Goal: Information Seeking & Learning: Learn about a topic

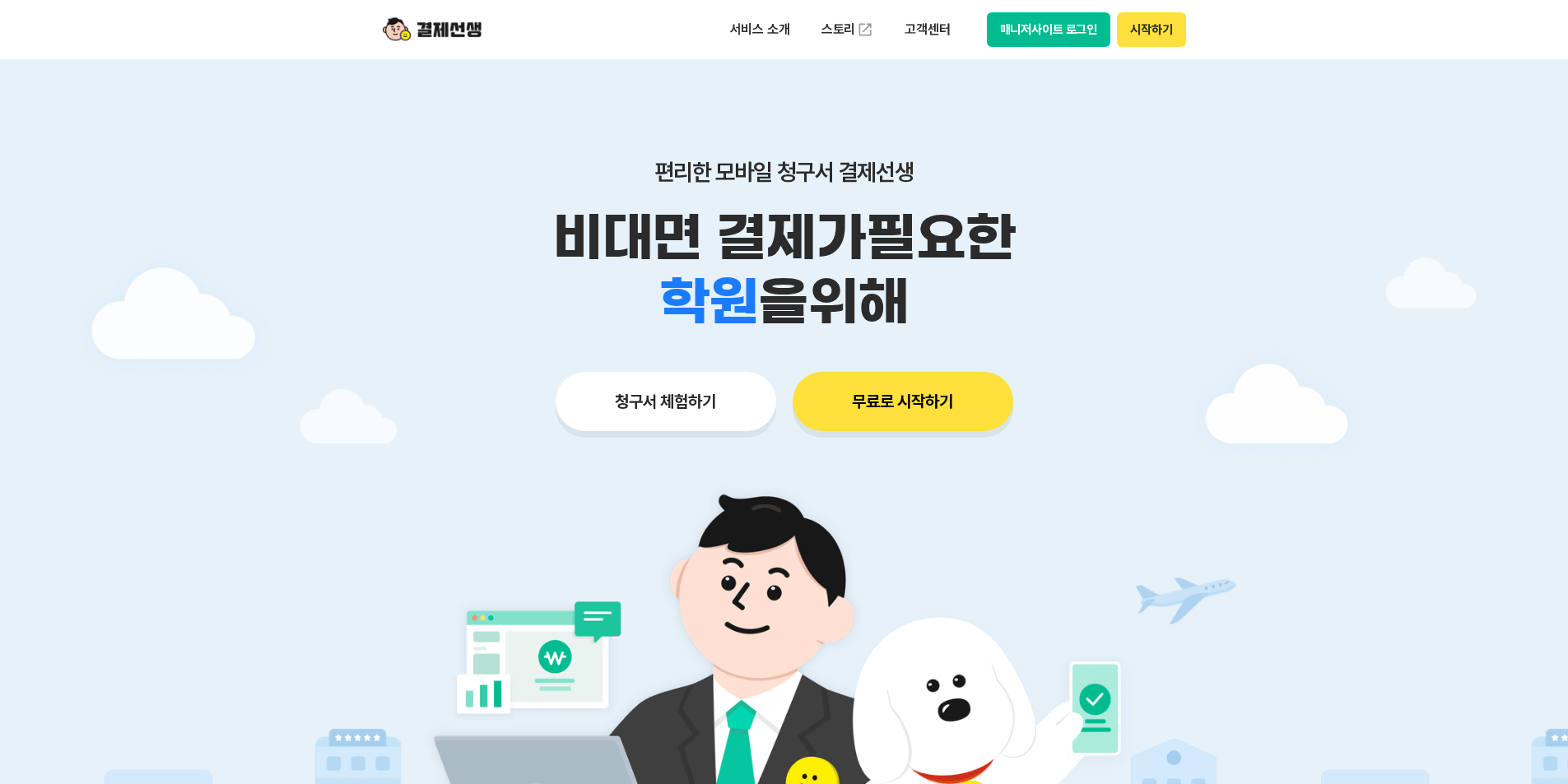
click at [1094, 23] on button "매니저사이트 로그인" at bounding box center [1048, 29] width 124 height 34
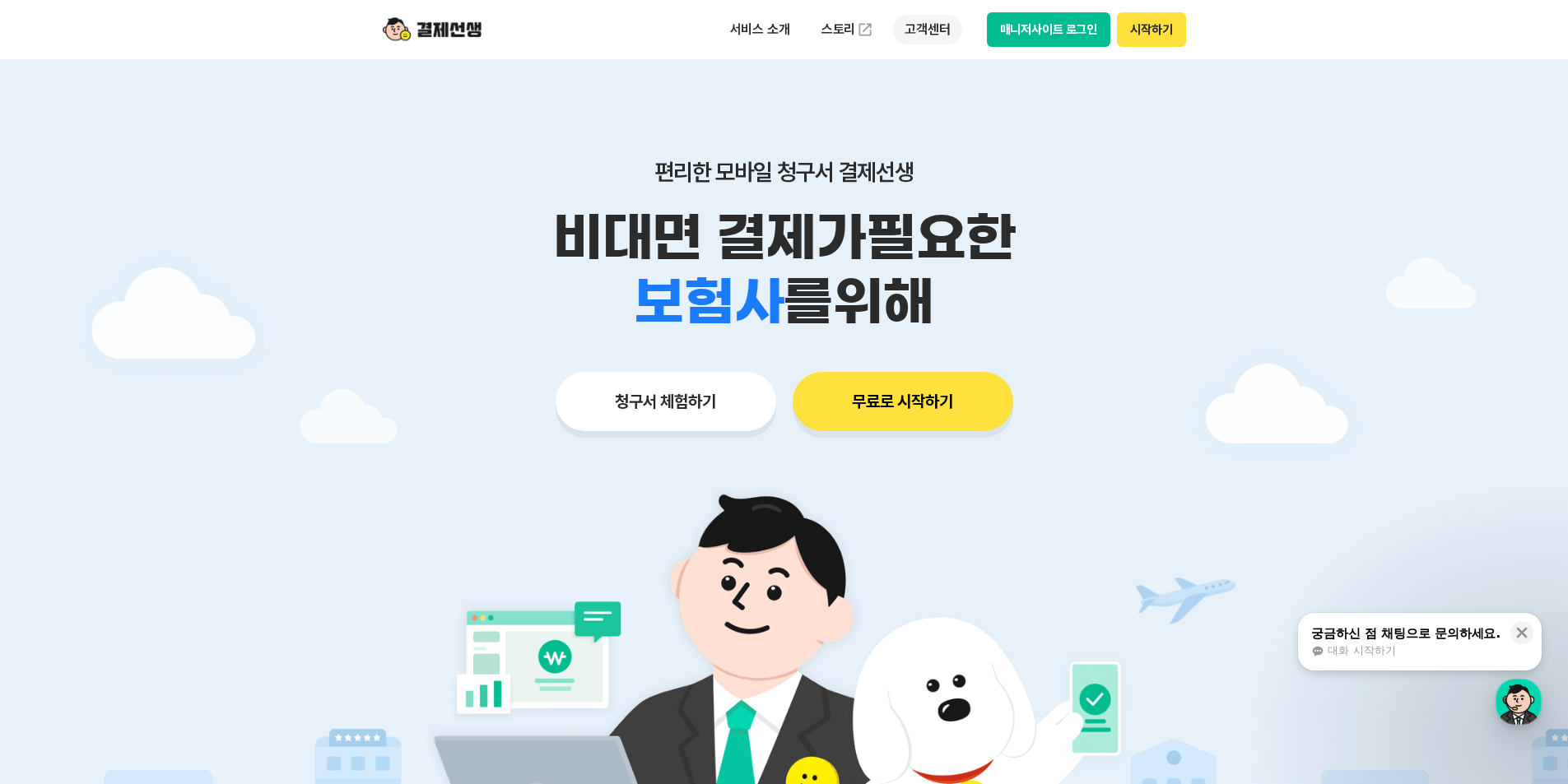
click at [922, 32] on p "고객센터" at bounding box center [927, 29] width 69 height 29
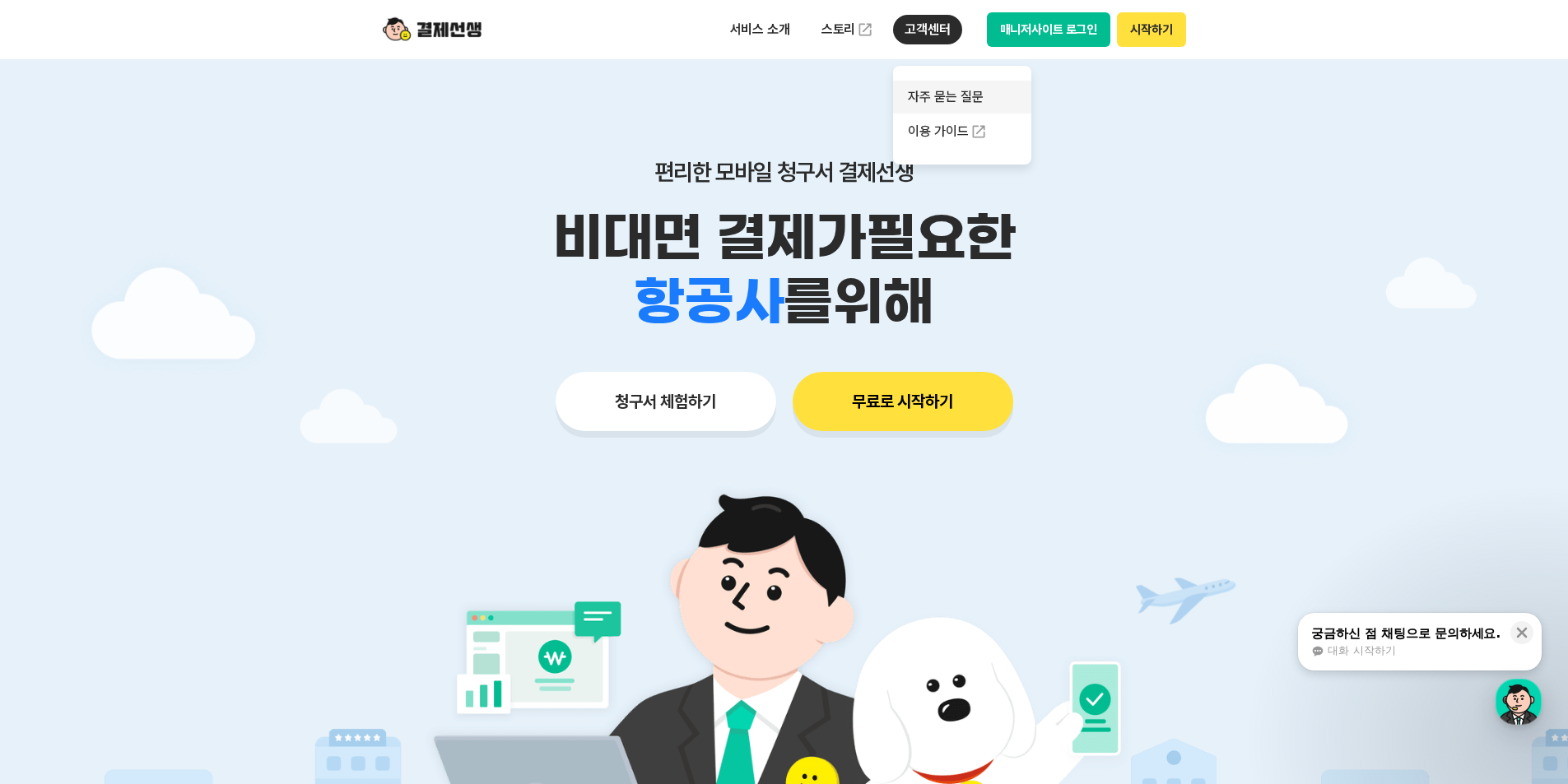
click at [923, 93] on link "자주 묻는 질문" at bounding box center [961, 97] width 138 height 33
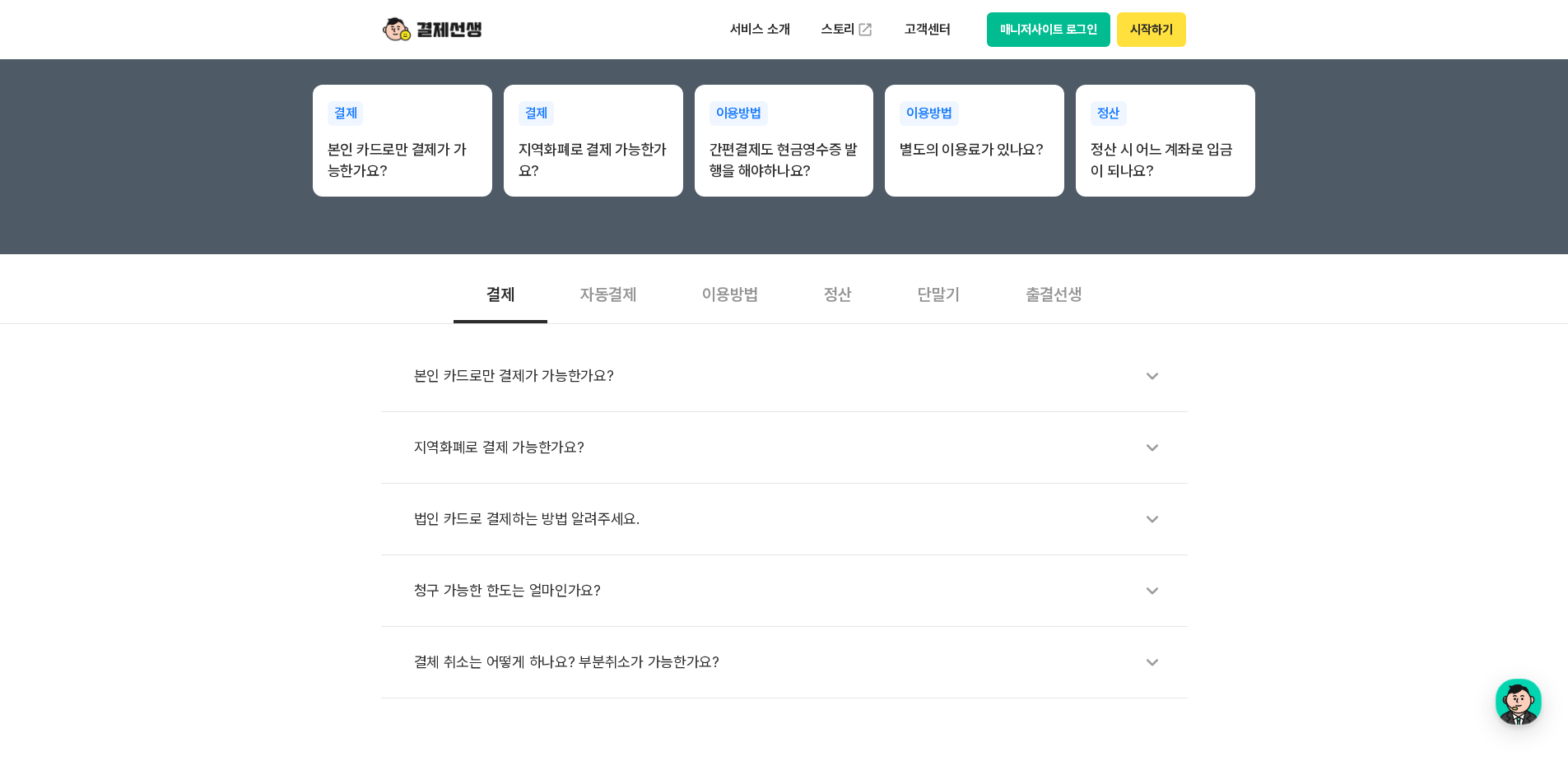
scroll to position [411, 0]
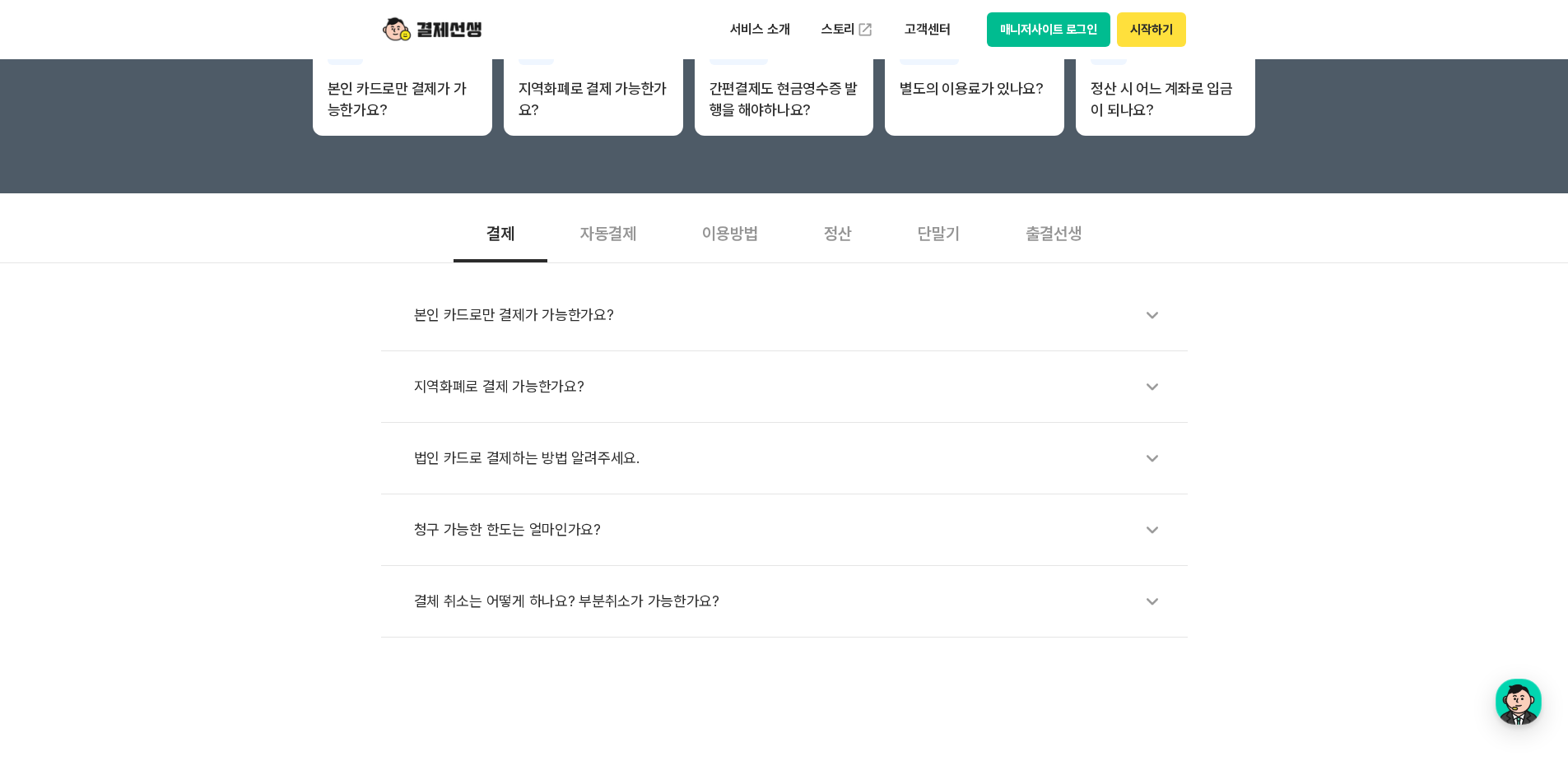
click at [565, 506] on li "청구 가능한 한도는 얼마인가요?" at bounding box center [784, 530] width 807 height 71
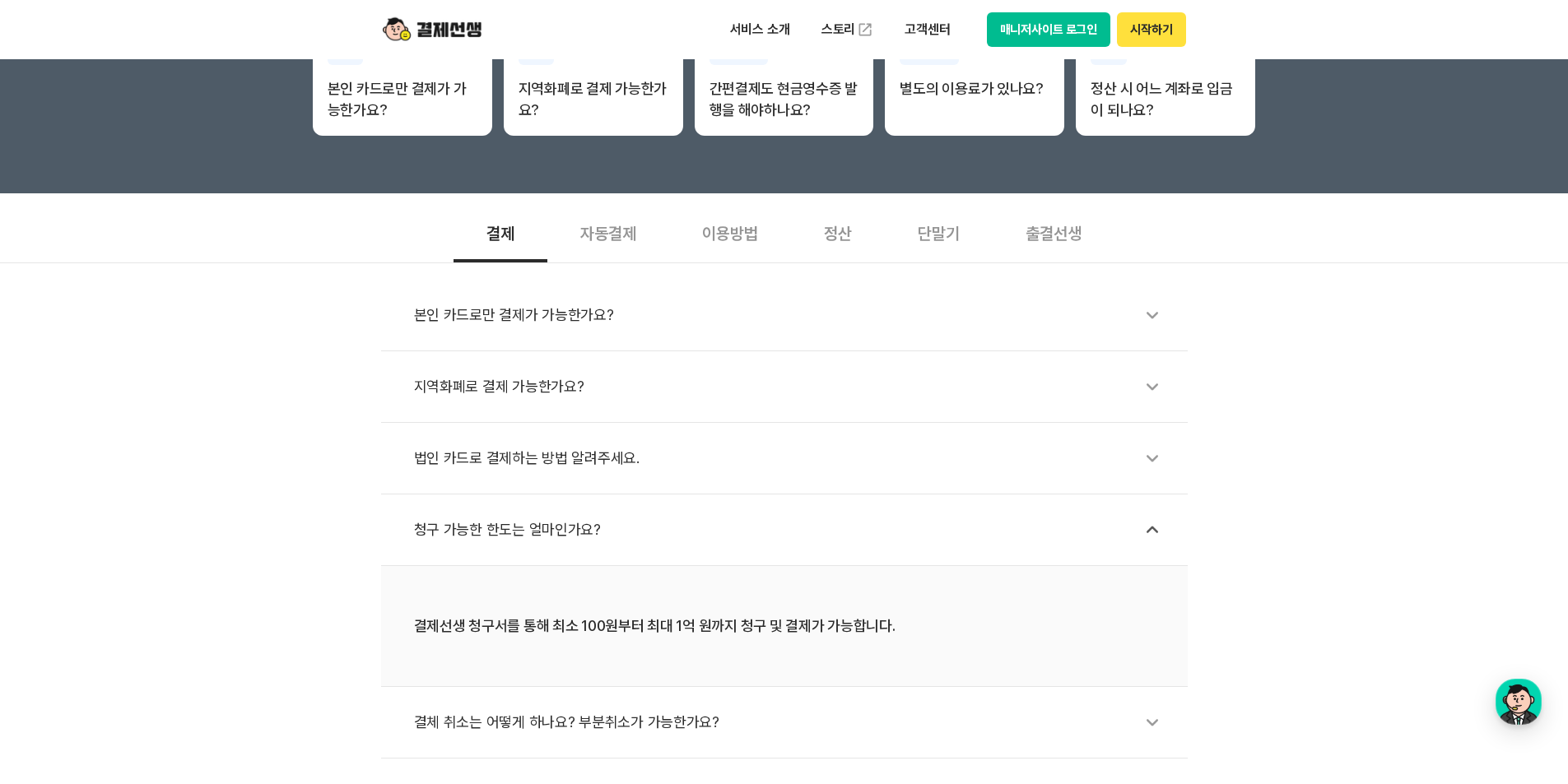
click at [561, 526] on div "청구 가능한 한도는 얼마인가요?" at bounding box center [793, 530] width 758 height 38
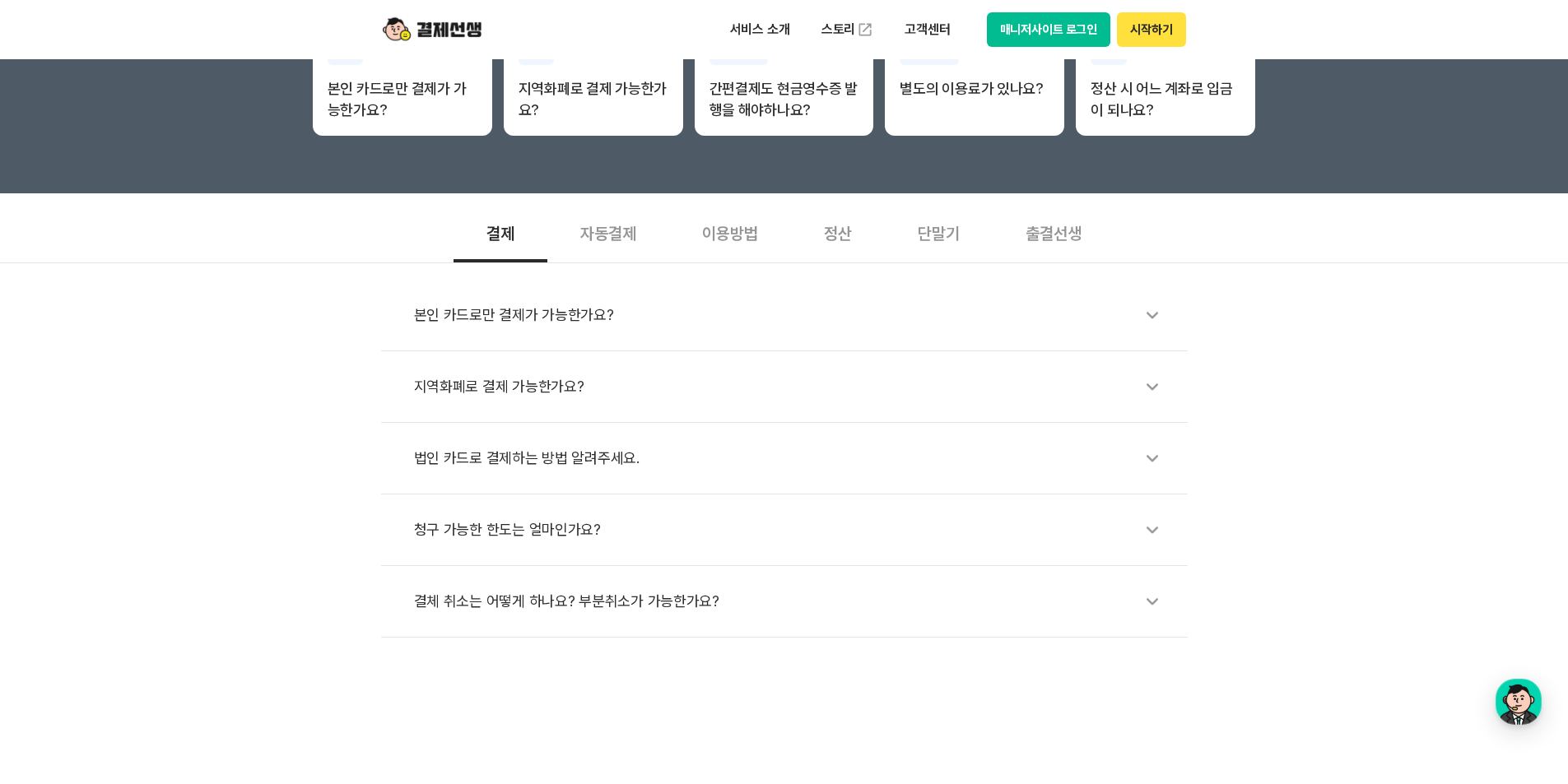
click at [584, 453] on div "법인 카드로 결제하는 방법 알려주세요." at bounding box center [793, 458] width 758 height 38
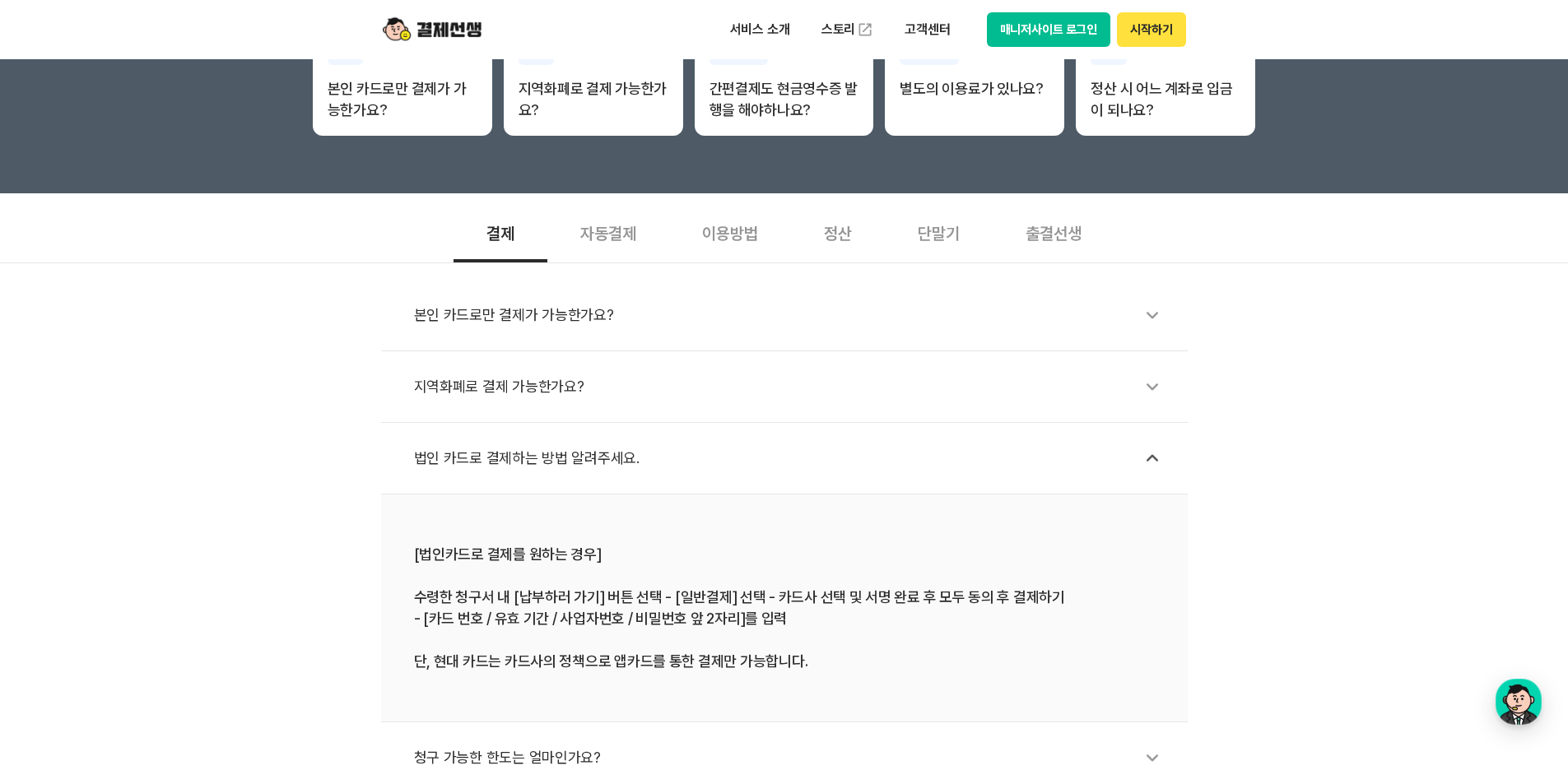
click at [602, 452] on div "법인 카드로 결제하는 방법 알려주세요." at bounding box center [793, 458] width 758 height 38
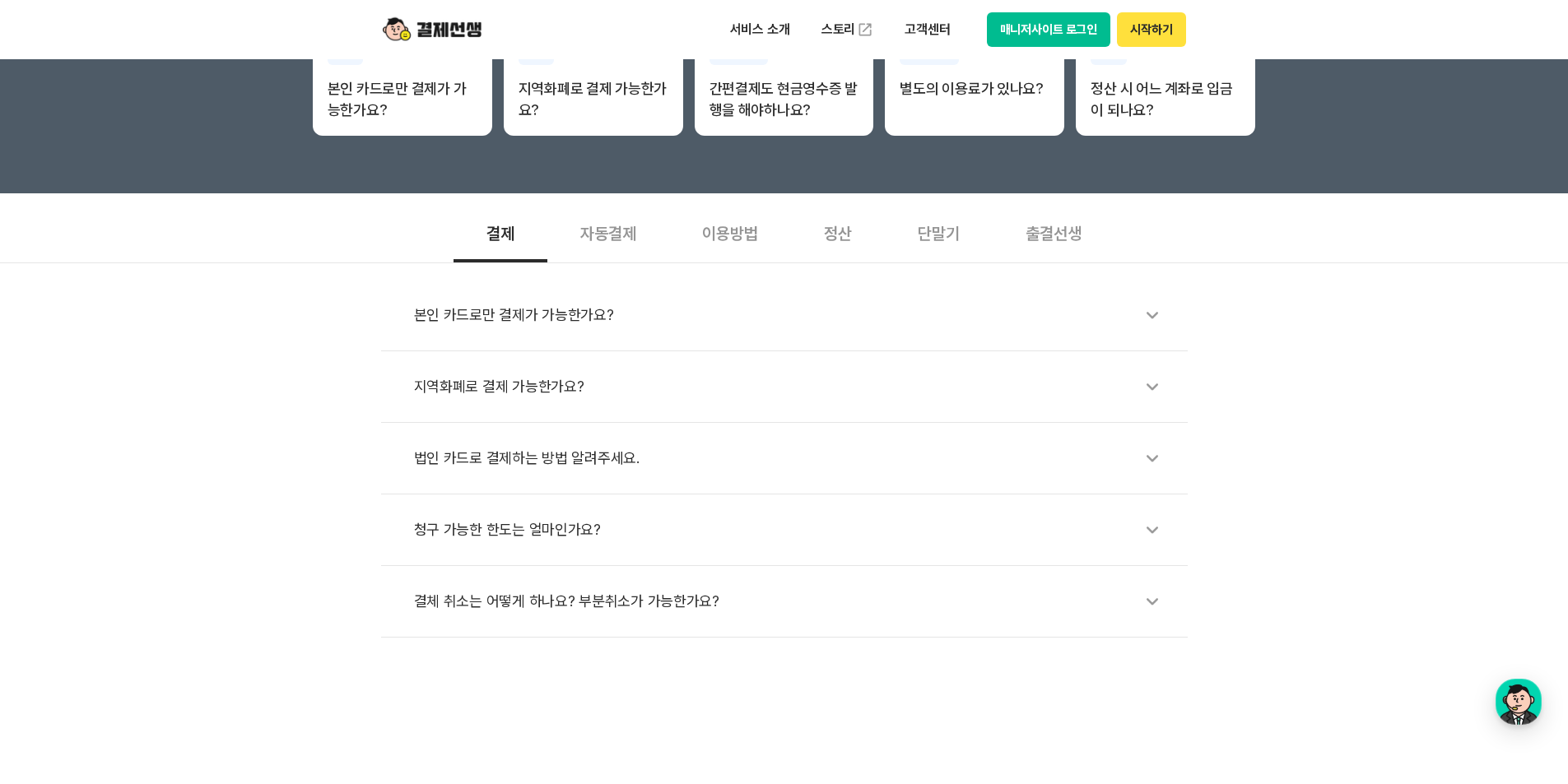
click at [949, 235] on div "단말기" at bounding box center [939, 232] width 108 height 61
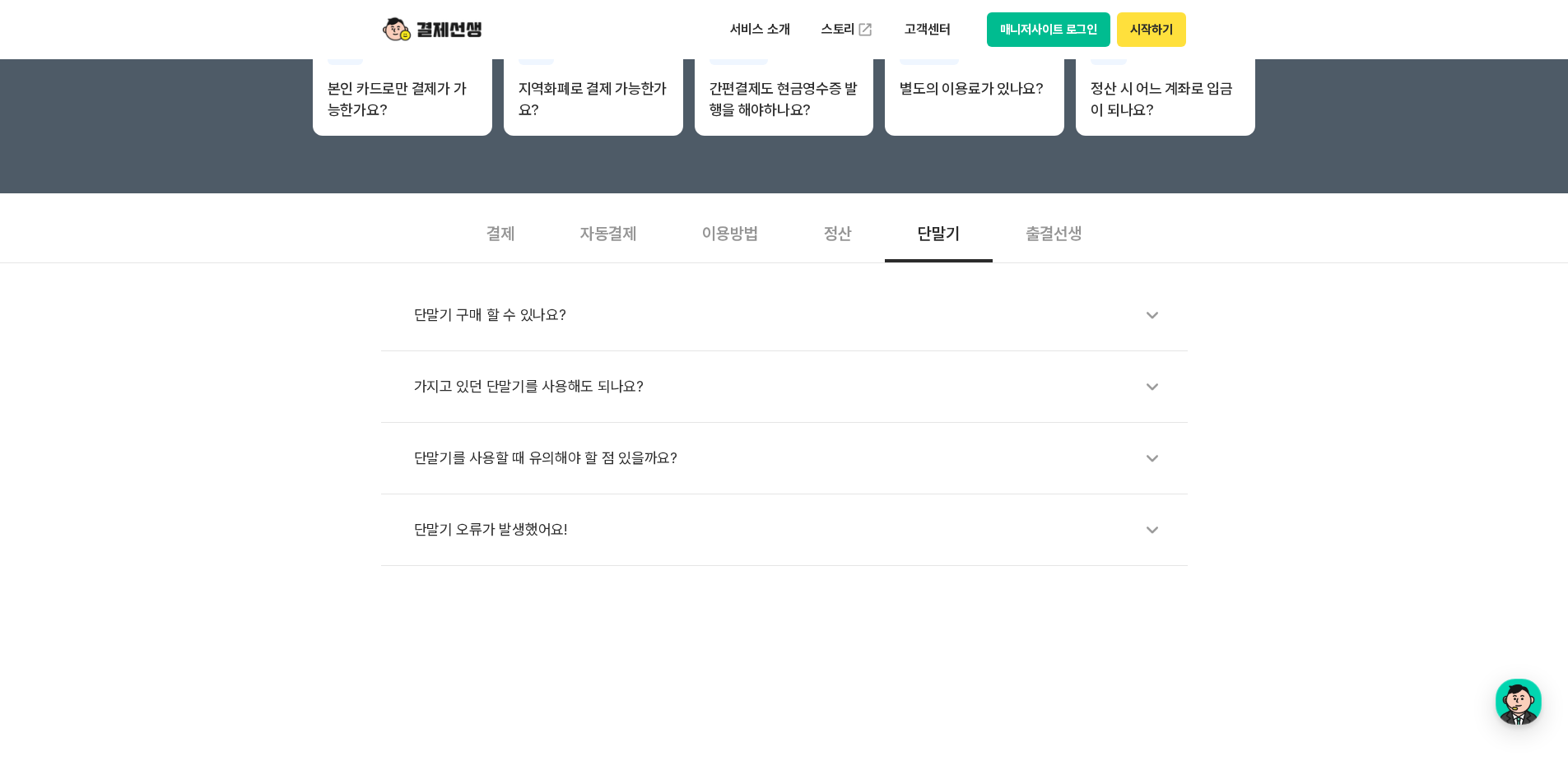
click at [727, 382] on div "가지고 있던 단말기를 사용해도 되나요?" at bounding box center [793, 387] width 758 height 38
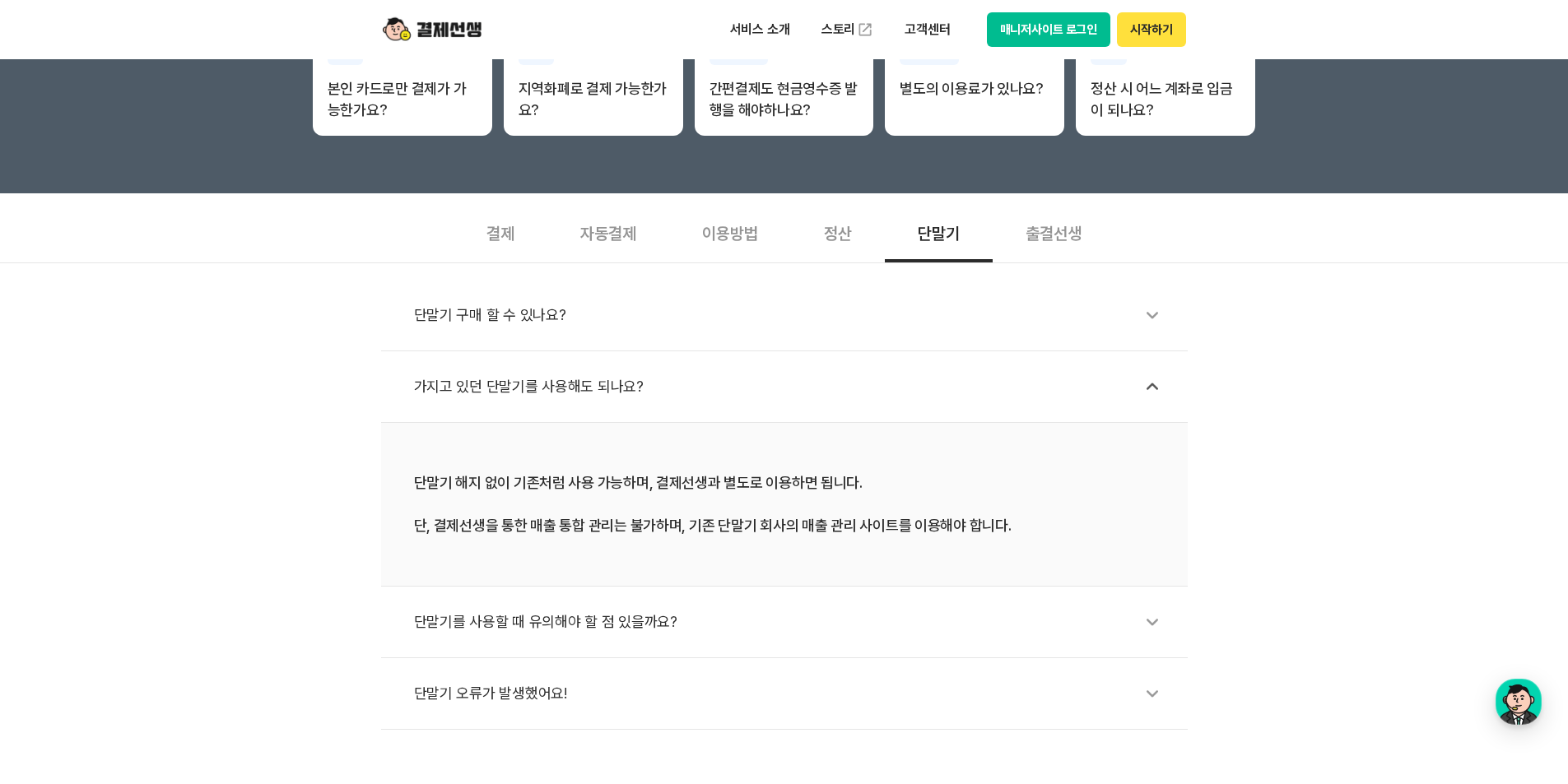
drag, startPoint x: 753, startPoint y: 380, endPoint x: 753, endPoint y: 398, distance: 18.0
click at [753, 381] on div "가지고 있던 단말기를 사용해도 되나요?" at bounding box center [793, 387] width 758 height 38
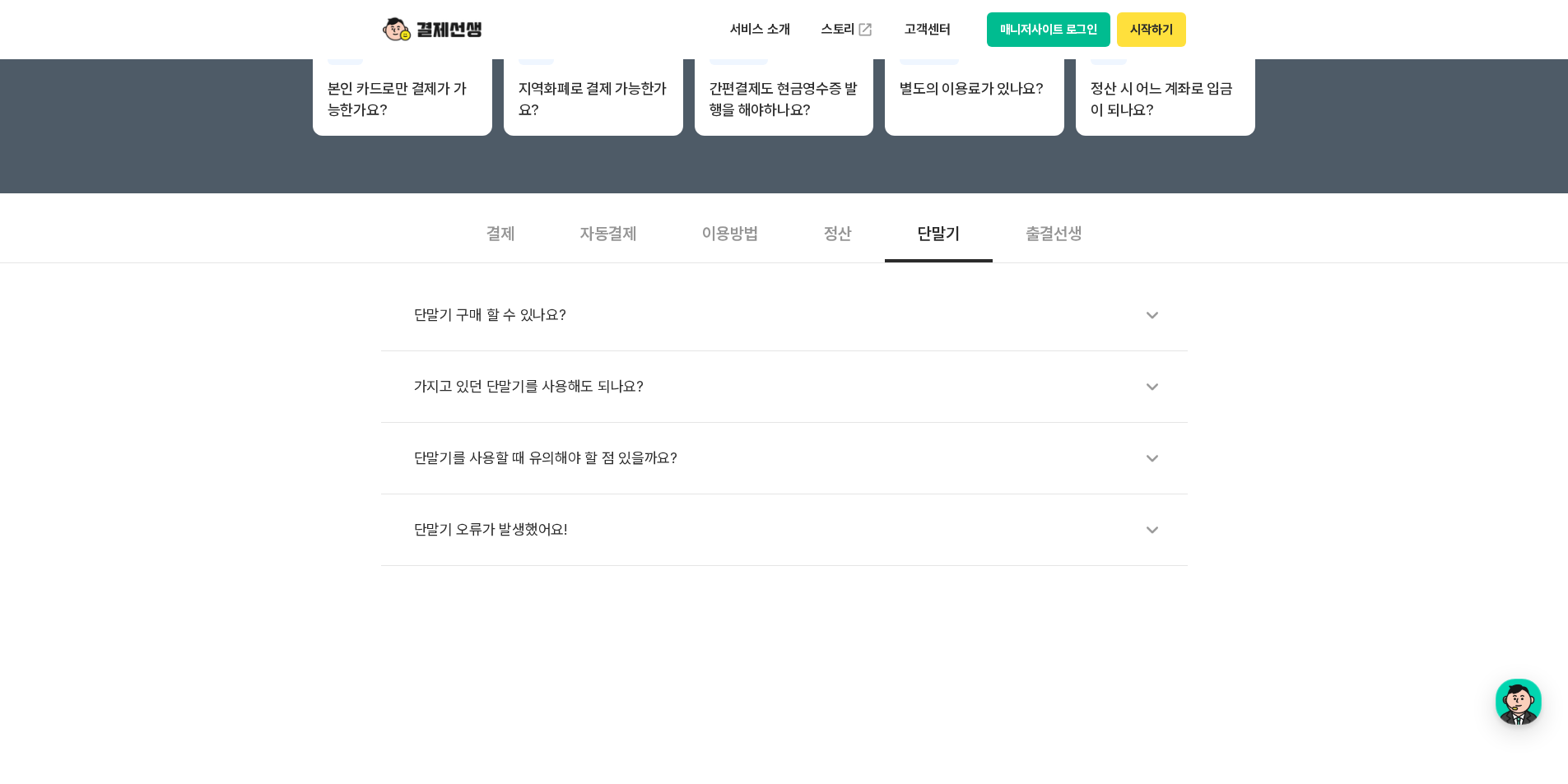
click at [660, 451] on div "단말기를 사용할 때 유의해야 할 점 있을까요?" at bounding box center [793, 458] width 758 height 38
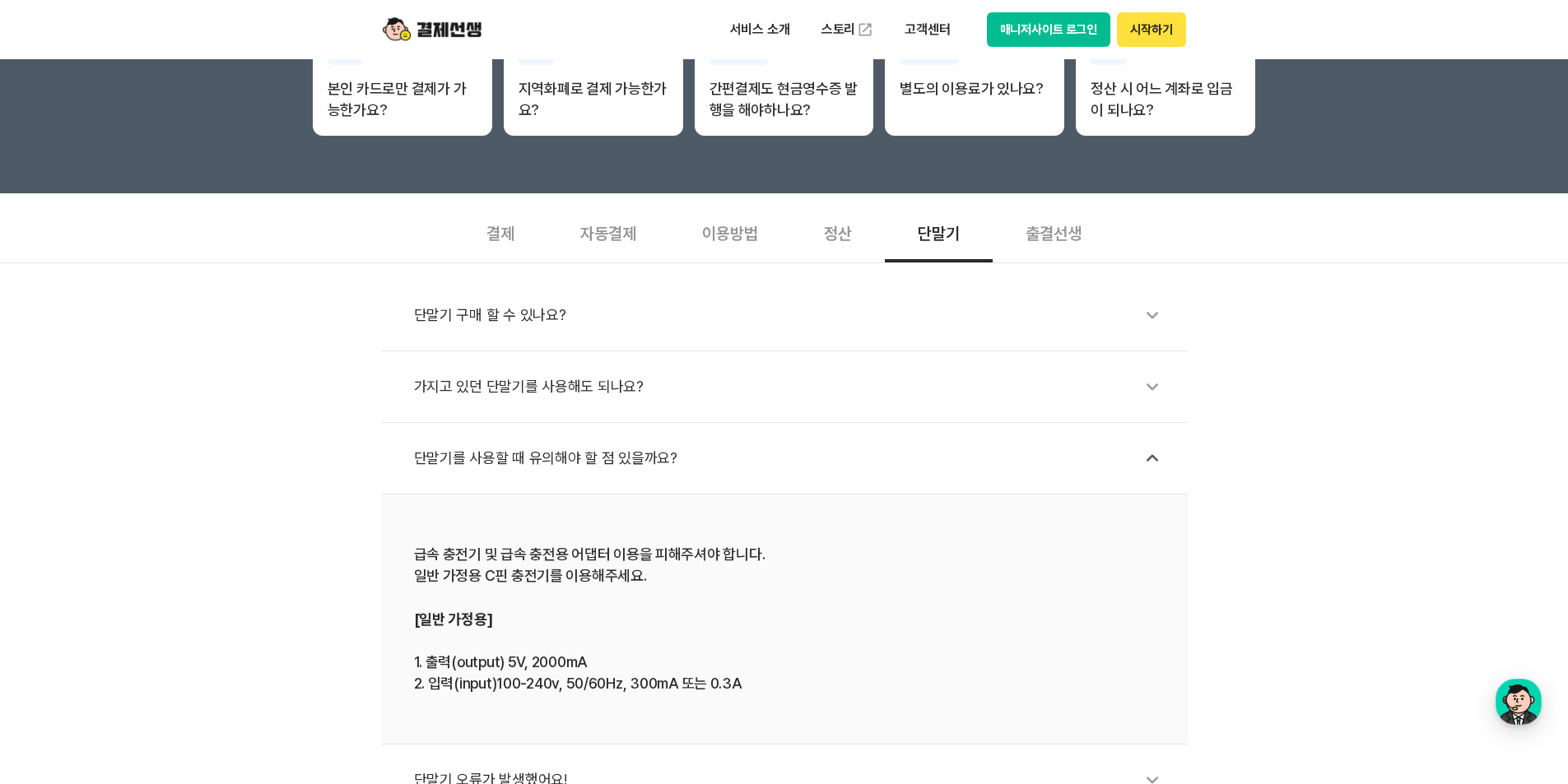
click at [660, 455] on div "단말기를 사용할 때 유의해야 할 점 있을까요?" at bounding box center [793, 458] width 758 height 38
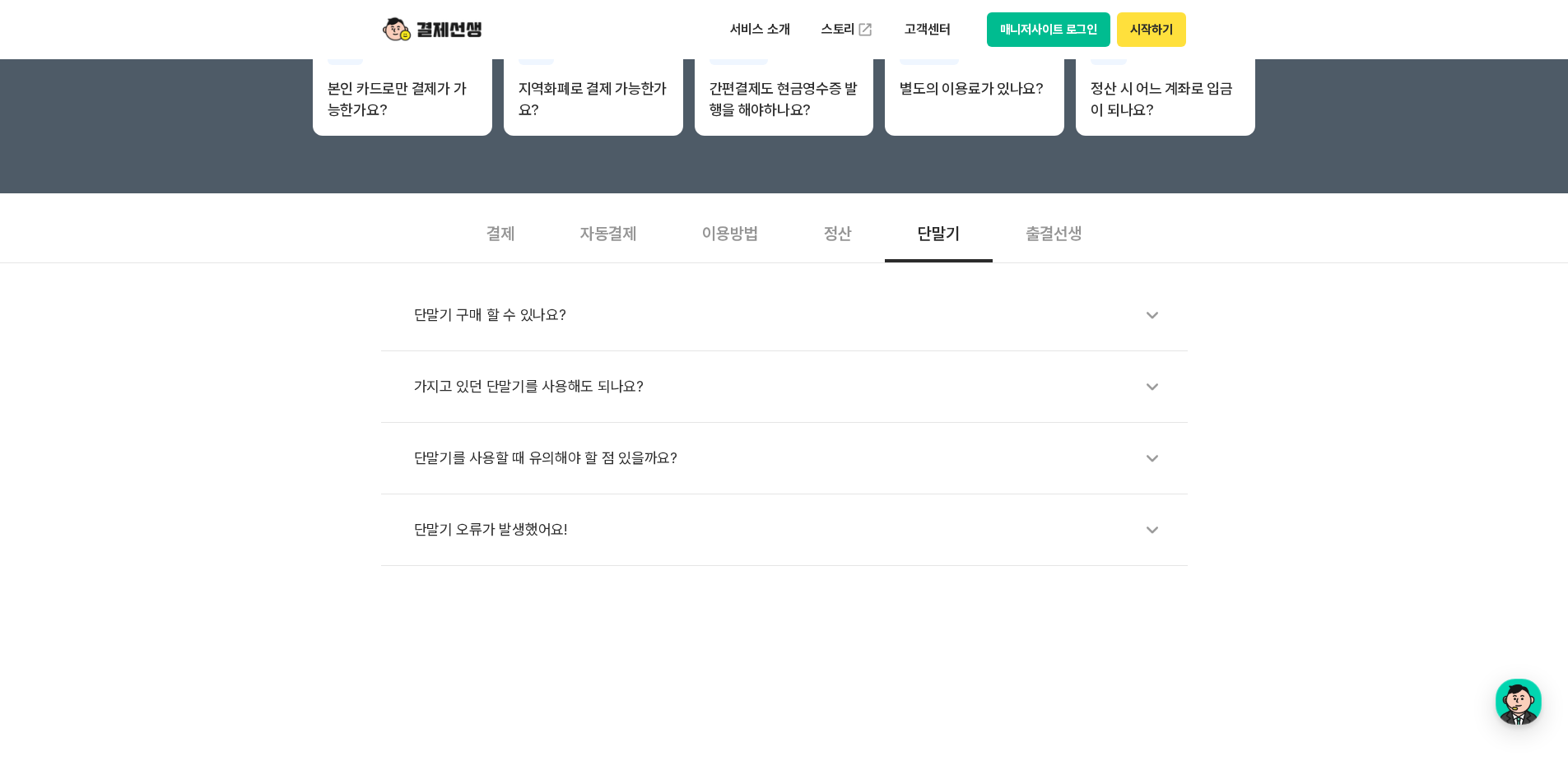
click at [606, 313] on div "단말기 구매 할 수 있나요?" at bounding box center [793, 315] width 758 height 38
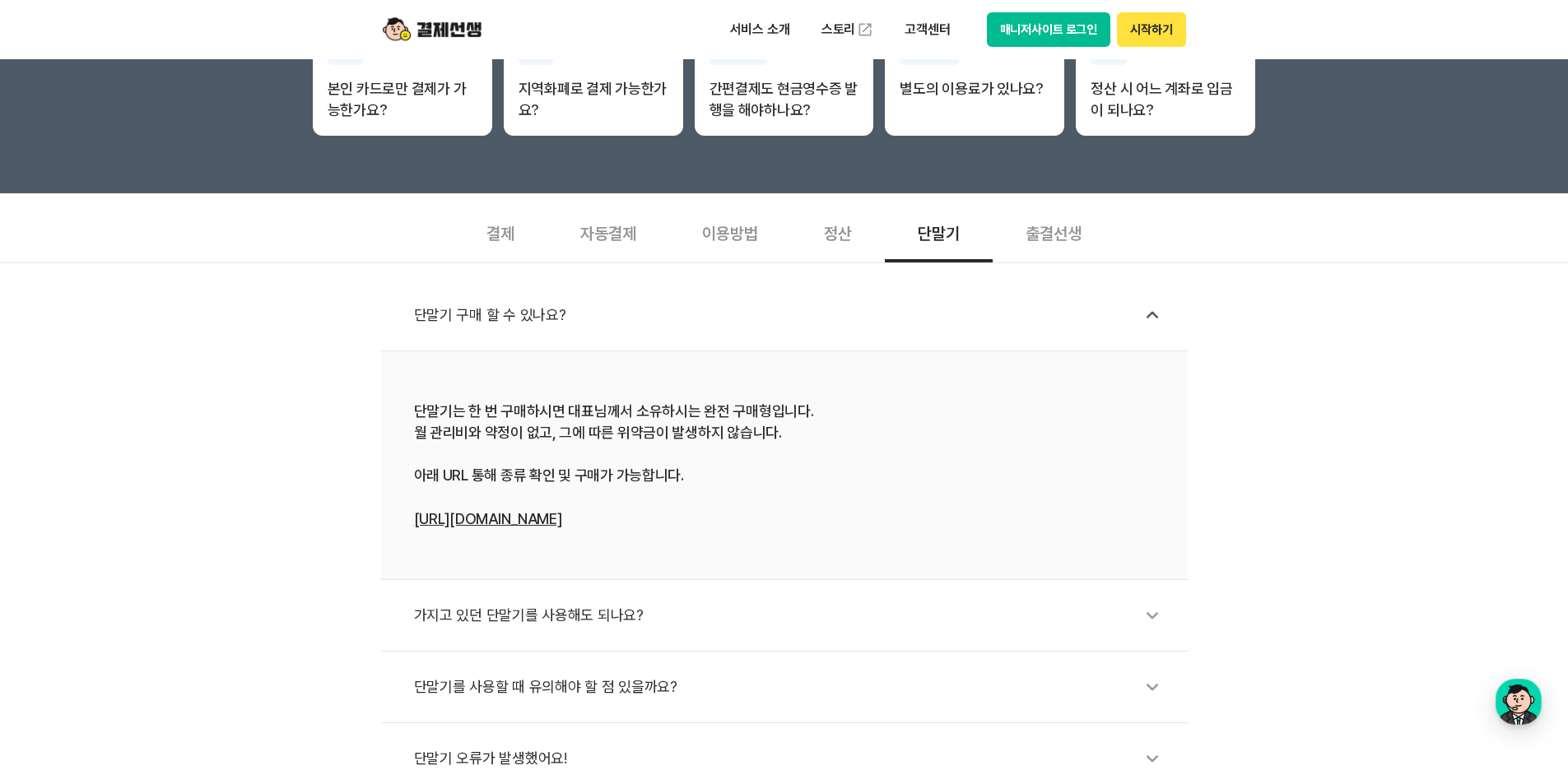
click at [840, 246] on div "정산" at bounding box center [838, 232] width 94 height 61
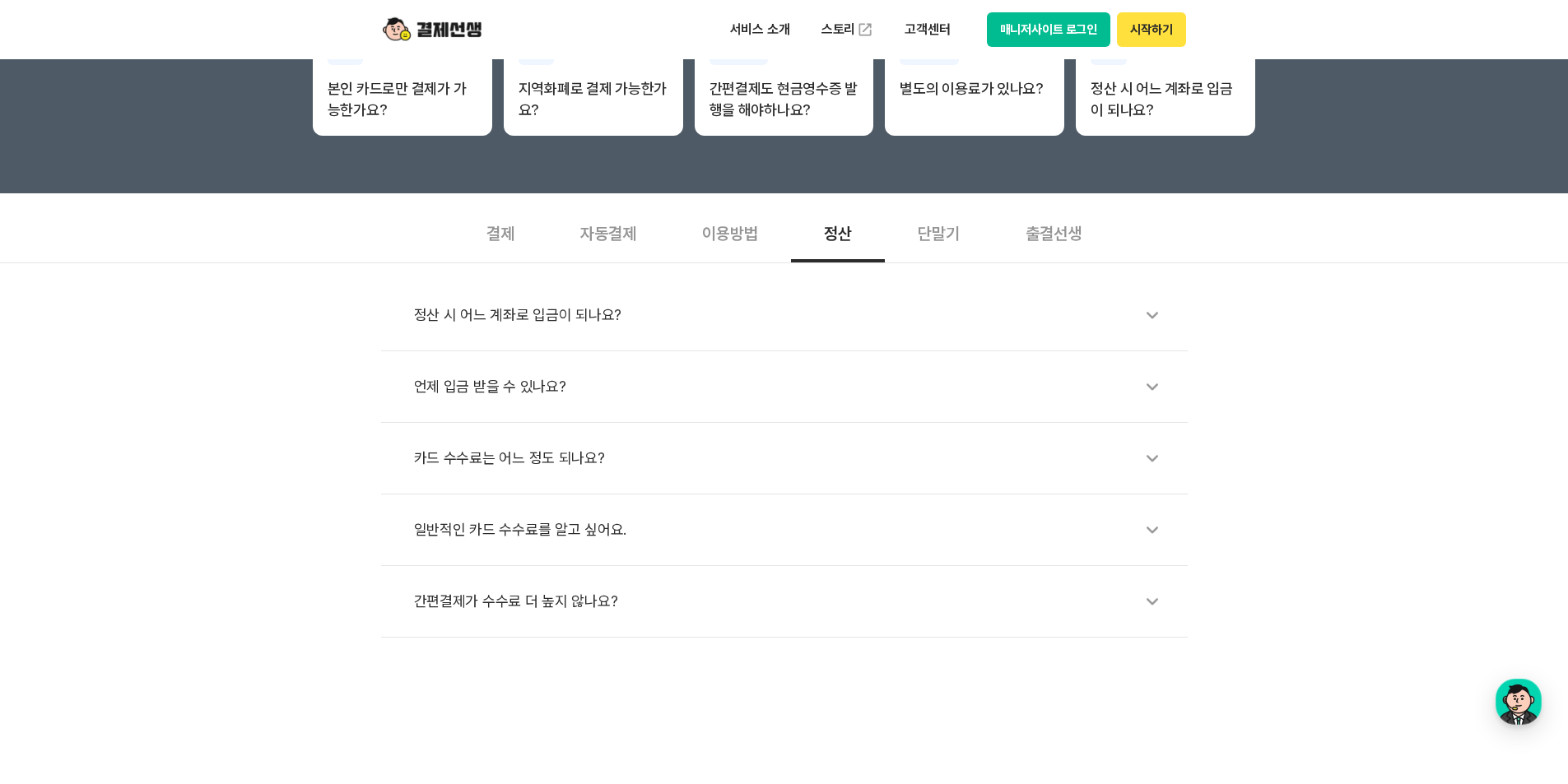
click at [694, 329] on div "정산 시 어느 계좌로 입금이 되나요?" at bounding box center [793, 315] width 758 height 38
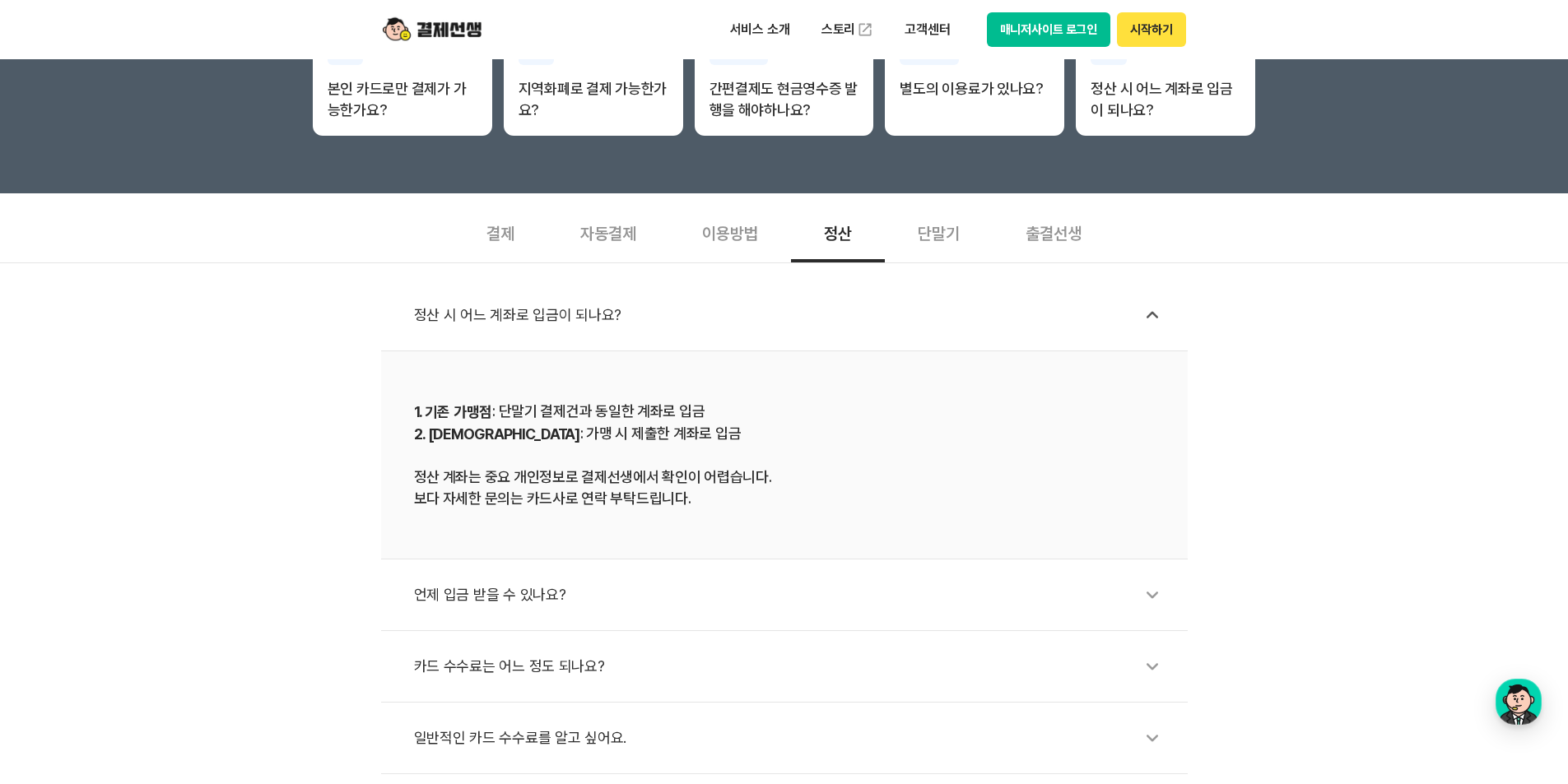
click at [746, 235] on div "이용방법" at bounding box center [730, 232] width 121 height 61
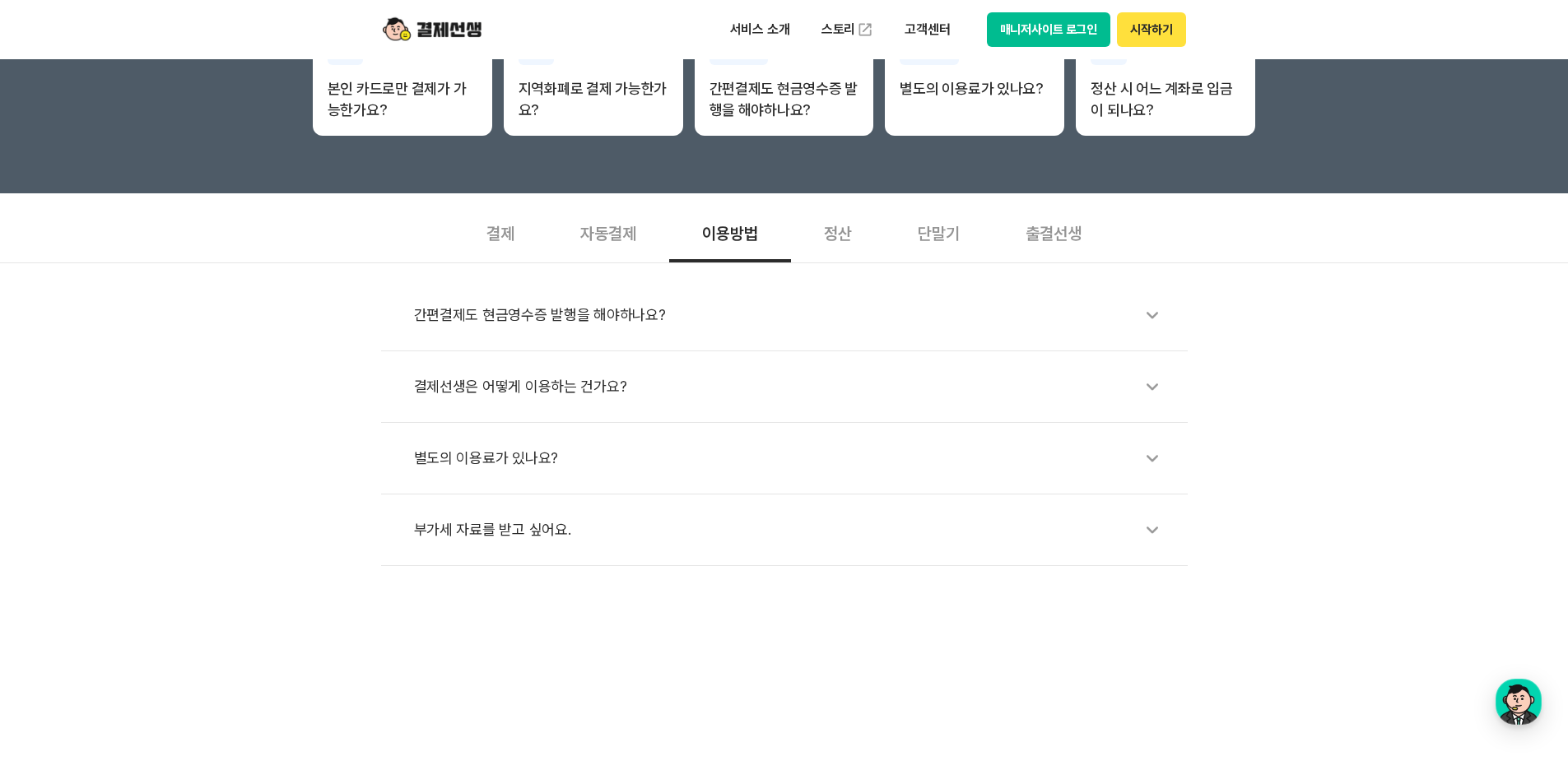
click at [932, 231] on div "단말기" at bounding box center [939, 232] width 108 height 61
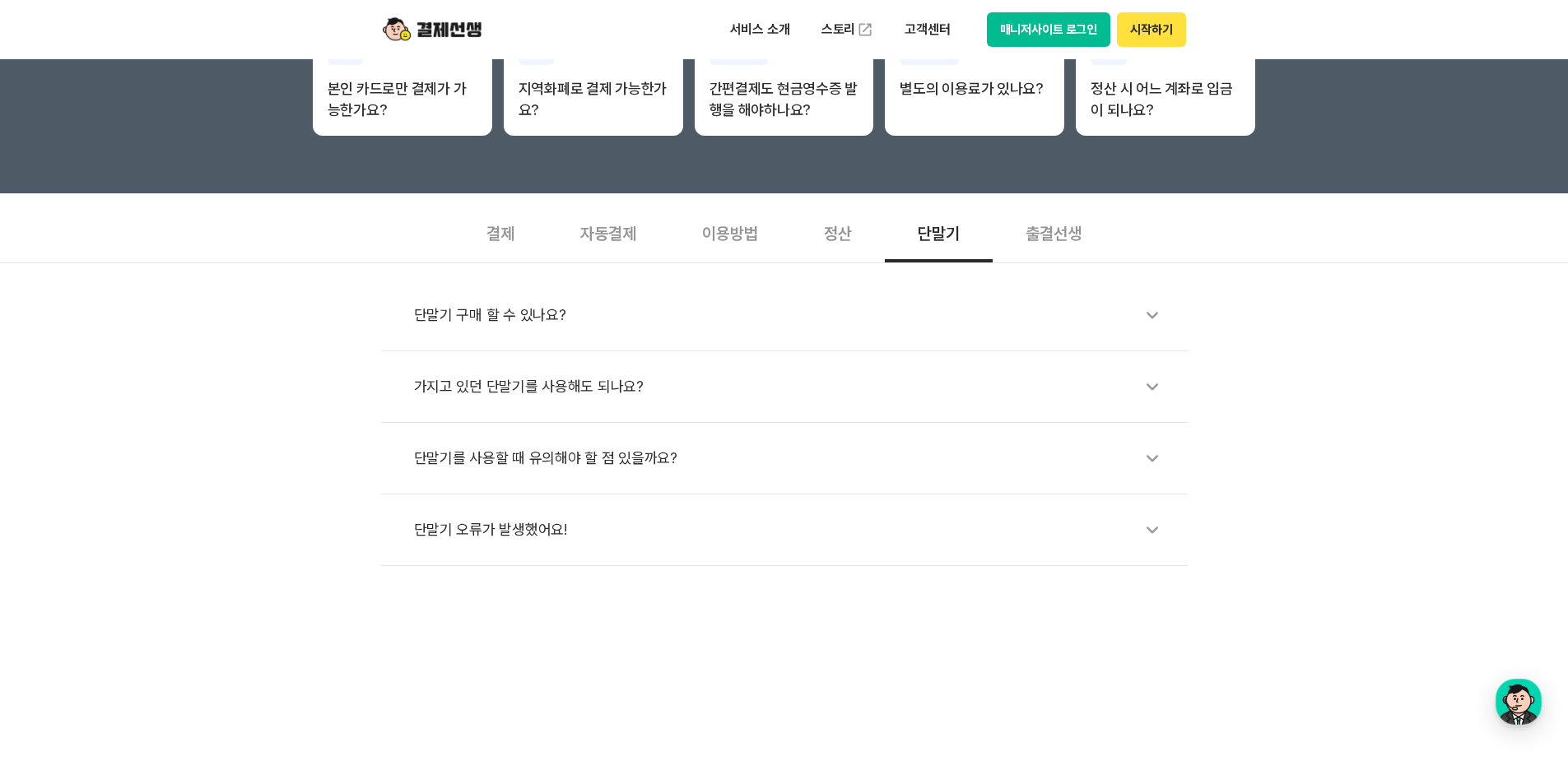
click at [716, 339] on li "단말기 구매 할 수 있나요?" at bounding box center [784, 315] width 807 height 71
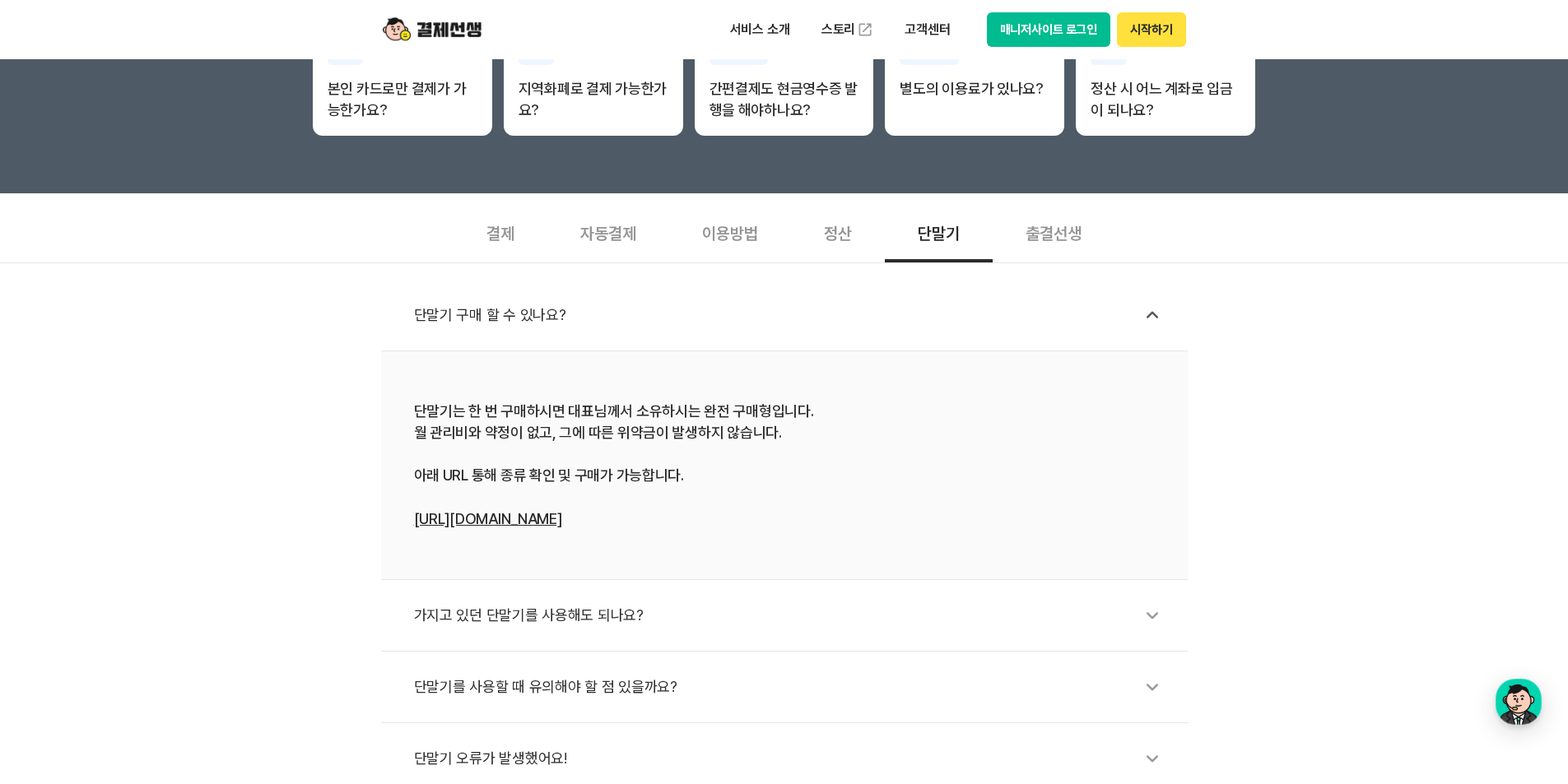
click at [561, 504] on div "단말기는 한 번 구매하시면 대표님께서 소유하시는 완전 구매형입니다. 월 관리비와 약정이 없고, 그에 따른 위약금이 발생하지 않습니다. 아래 U…" at bounding box center [784, 466] width 741 height 129
click at [561, 510] on div "단말기는 한 번 구매하시면 대표님께서 소유하시는 완전 구매형입니다. 월 관리비와 약정이 없고, 그에 따른 위약금이 발생하지 않습니다. 아래 U…" at bounding box center [784, 466] width 741 height 129
click at [562, 528] on link "[URL][DOMAIN_NAME]" at bounding box center [487, 519] width 148 height 18
click at [579, 119] on div "결제 지역화폐로 결제 가능한가요?" at bounding box center [593, 69] width 179 height 114
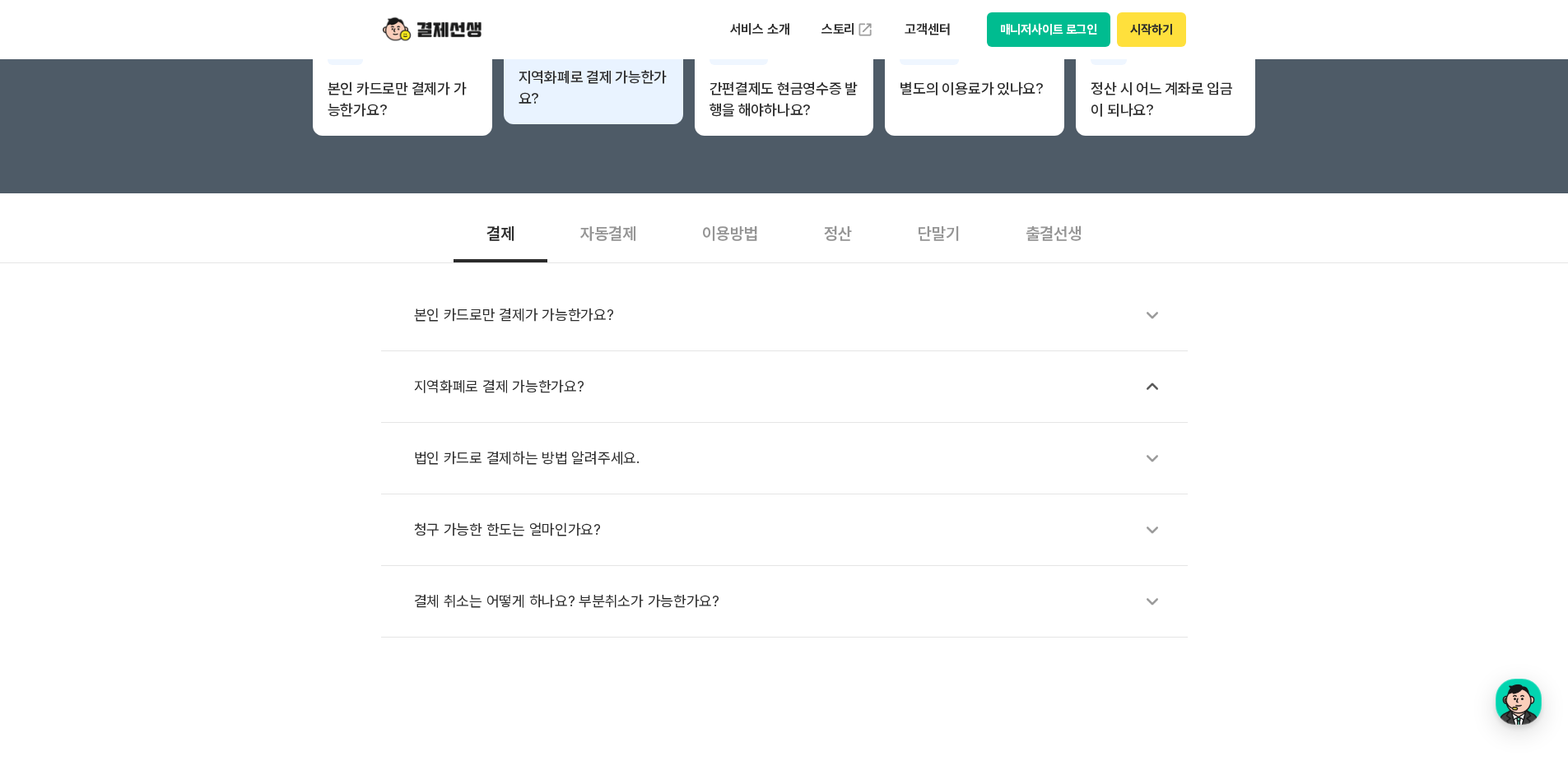
click at [579, 119] on div "결제 지역화폐로 결제 가능한가요?" at bounding box center [593, 69] width 179 height 114
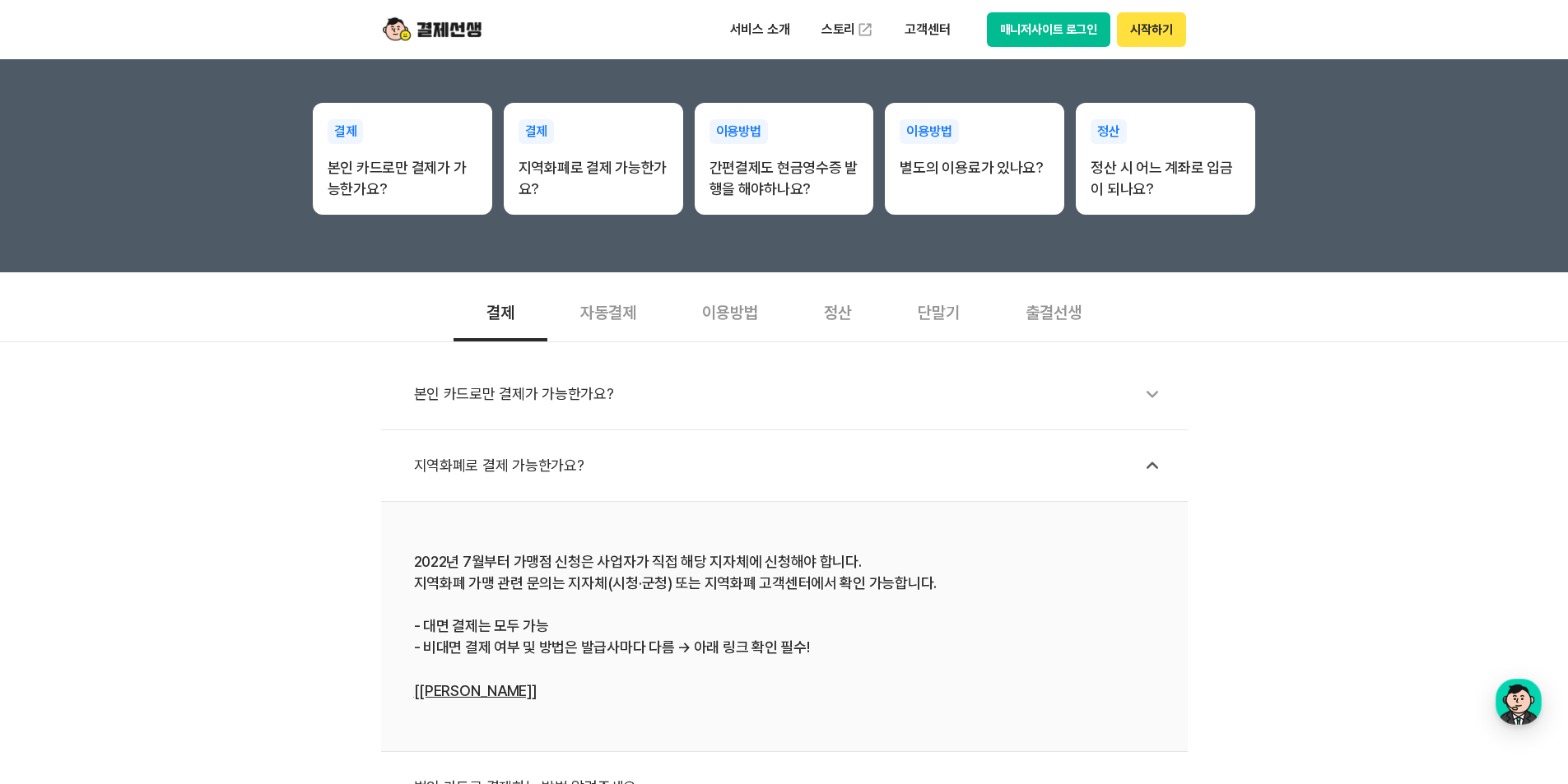
scroll to position [329, 0]
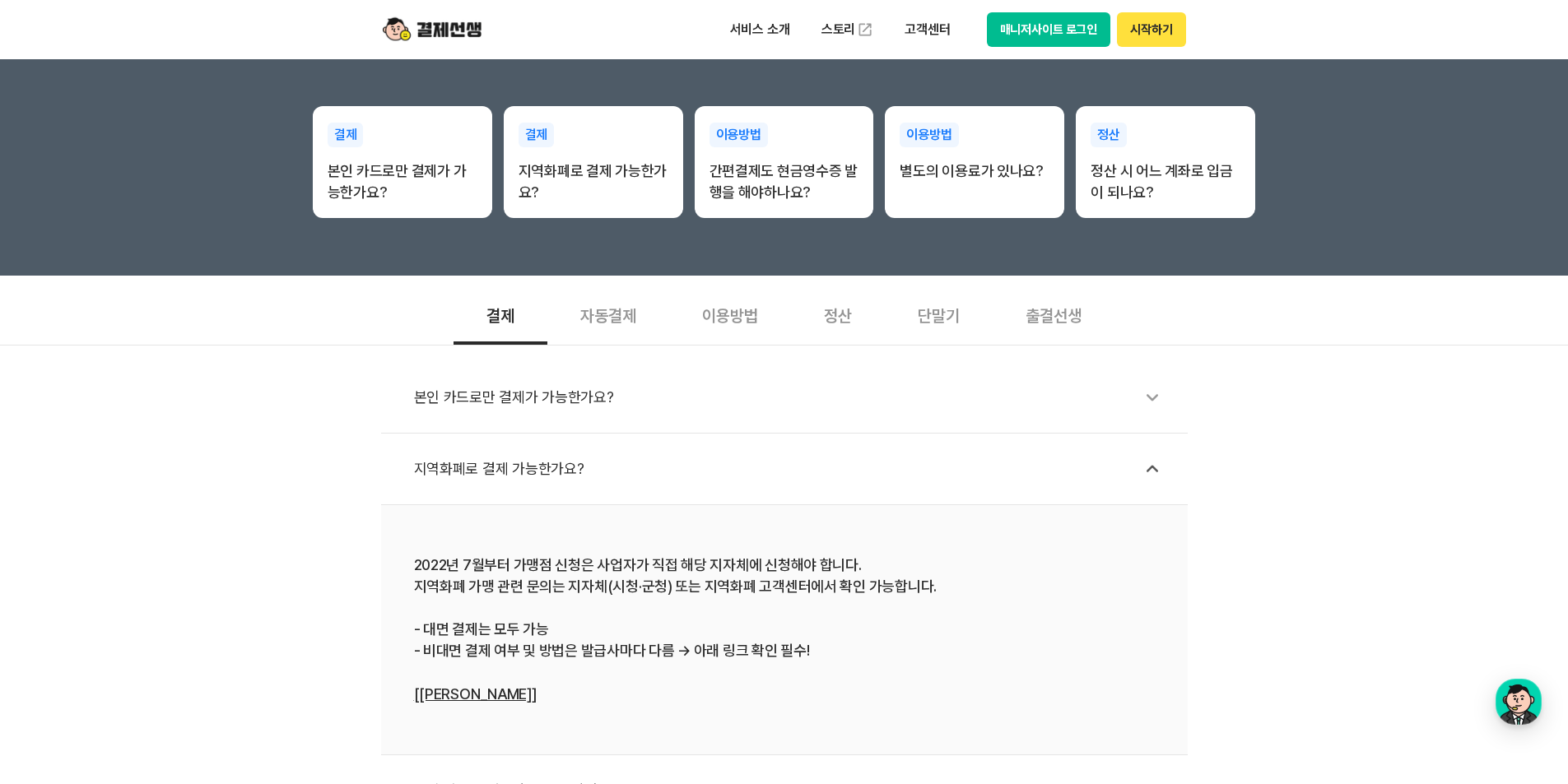
click at [704, 323] on div "이용방법" at bounding box center [730, 314] width 121 height 61
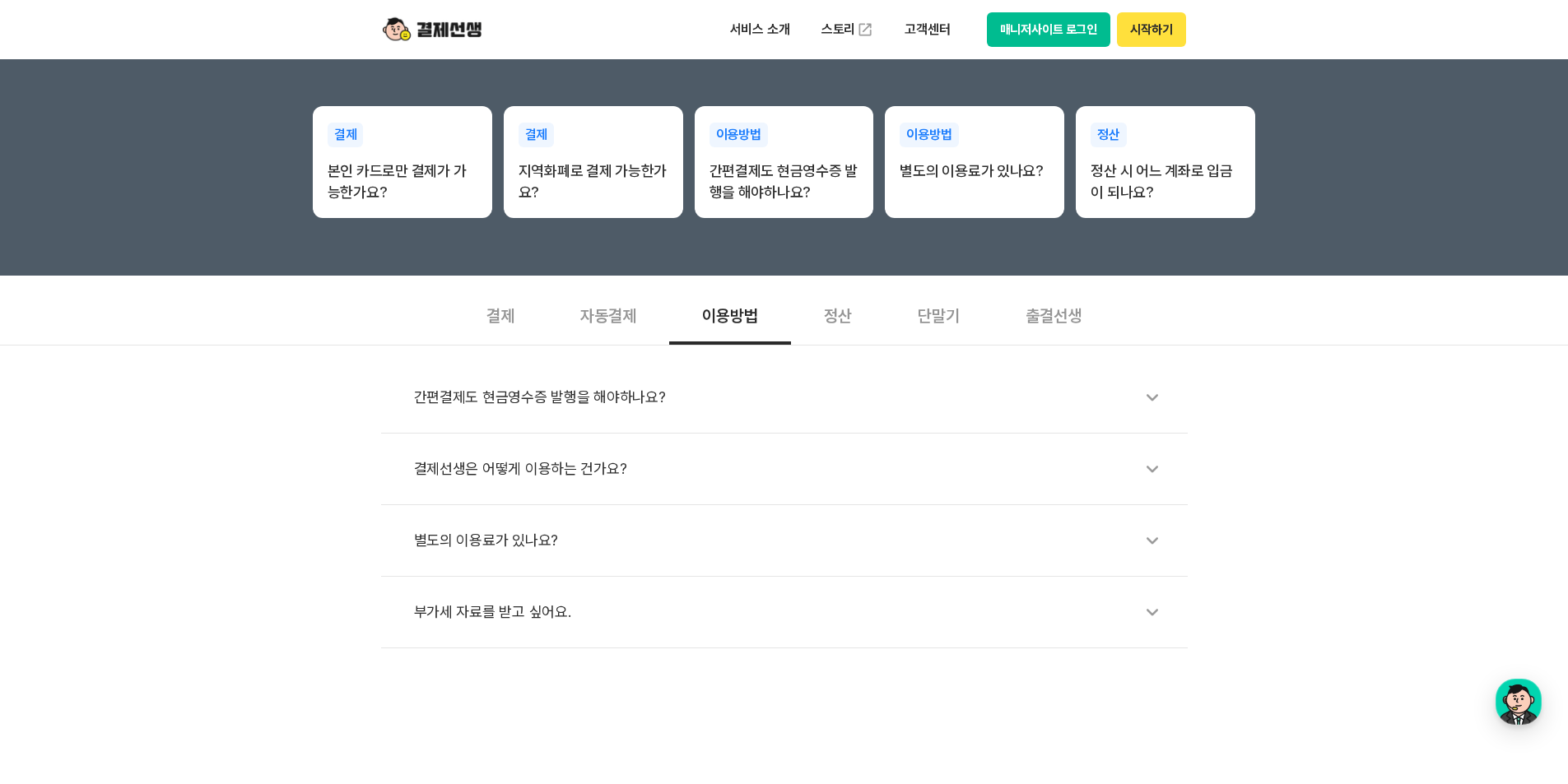
click at [623, 320] on div "자동결제" at bounding box center [608, 314] width 121 height 61
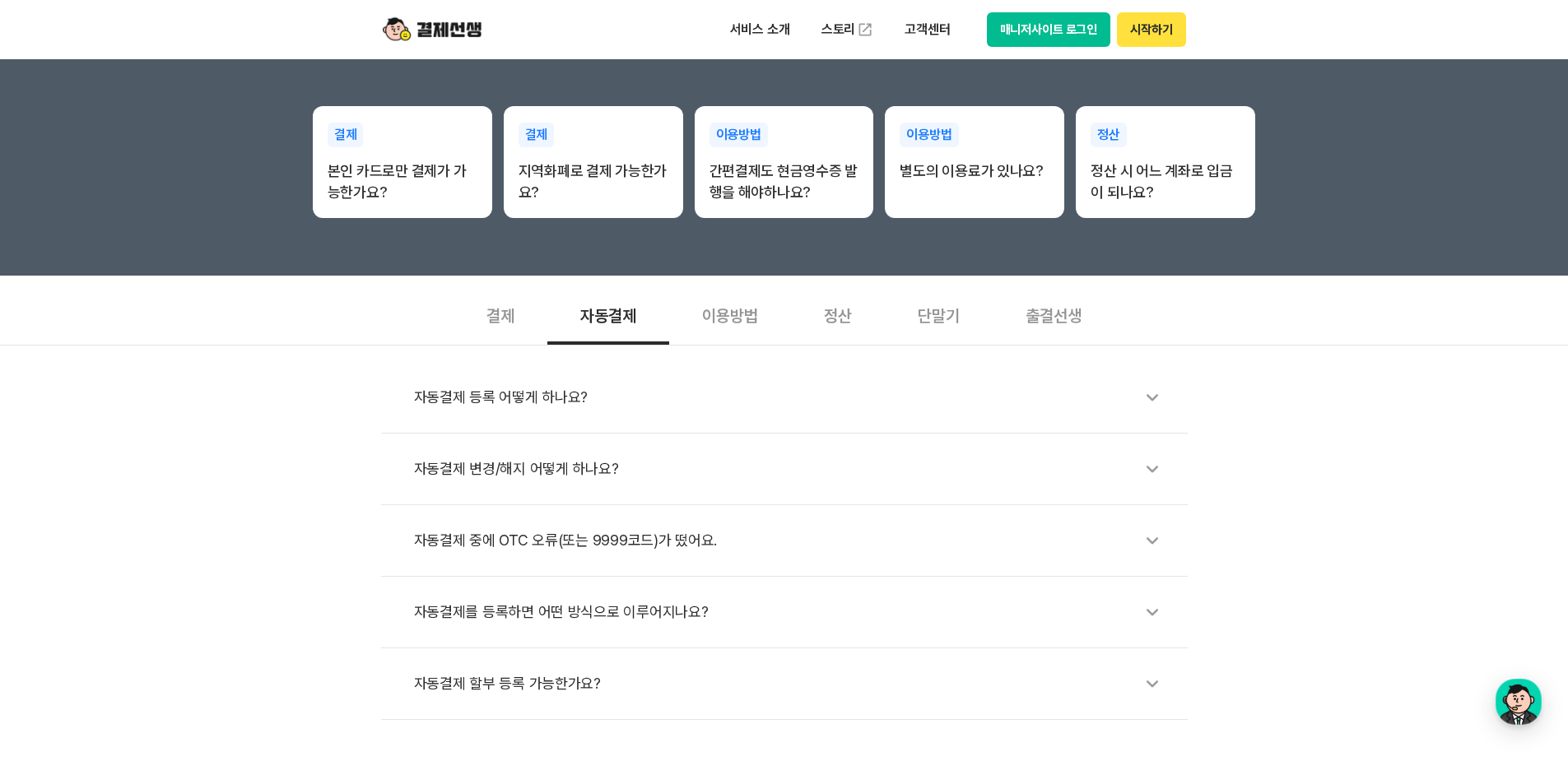
click at [701, 316] on div "이용방법" at bounding box center [730, 314] width 121 height 61
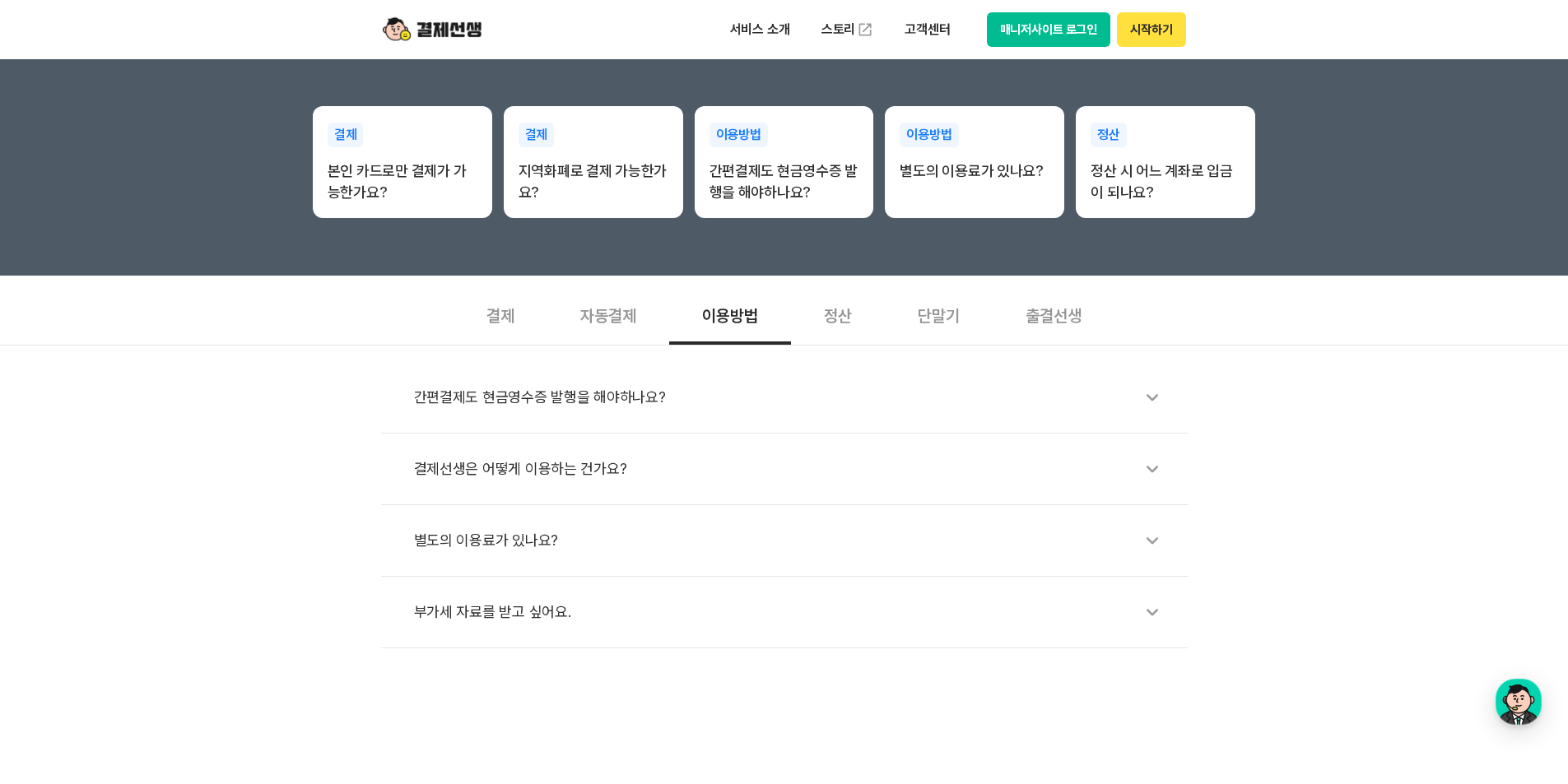
click at [651, 517] on li "별도의 이용료가 있나요?" at bounding box center [784, 540] width 807 height 71
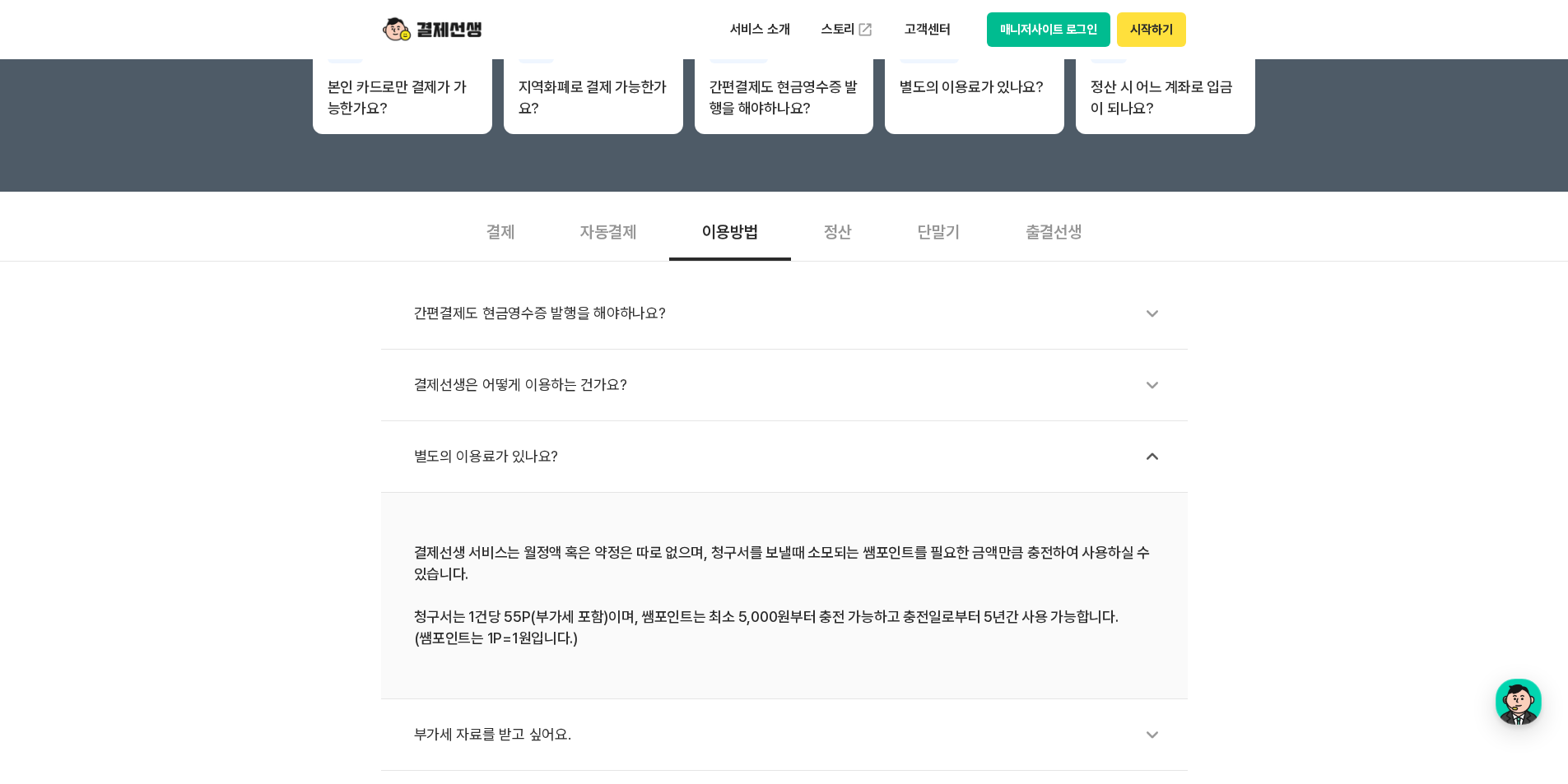
scroll to position [494, 0]
